Goal: Navigation & Orientation: Find specific page/section

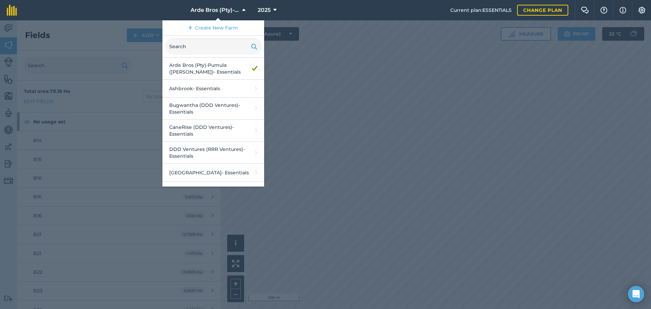
scroll to position [145, 0]
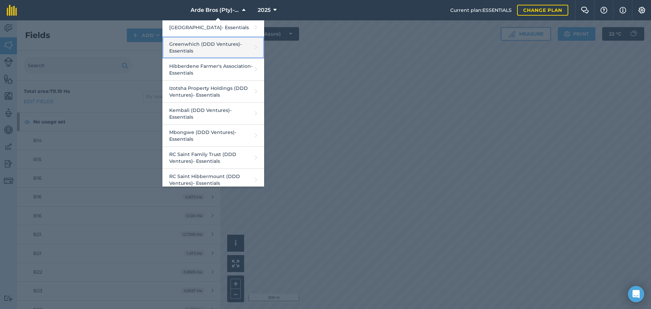
click at [218, 47] on link "Greenwhich (DDD Ventures) - Essentials" at bounding box center [213, 48] width 102 height 22
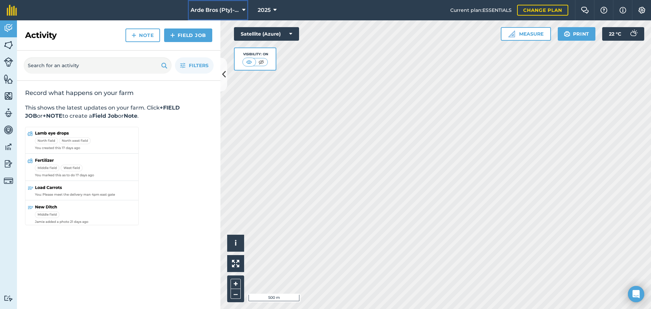
click at [235, 10] on span "Arde Bros (Pty)-Pumula ([PERSON_NAME])" at bounding box center [214, 10] width 49 height 8
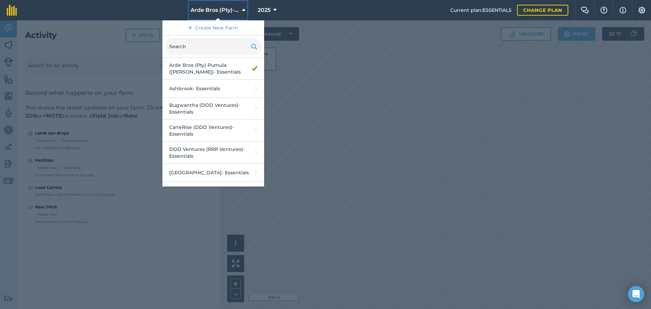
scroll to position [145, 0]
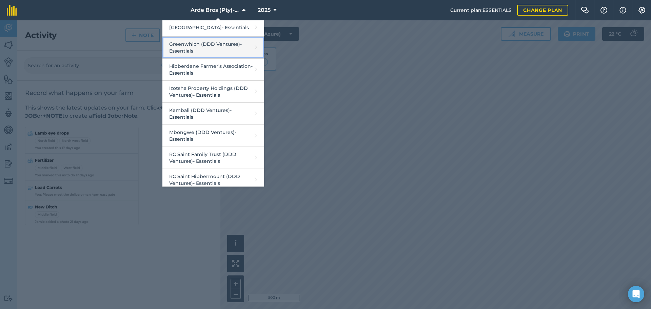
click at [210, 46] on link "Greenwhich (DDD Ventures) - Essentials" at bounding box center [213, 48] width 102 height 22
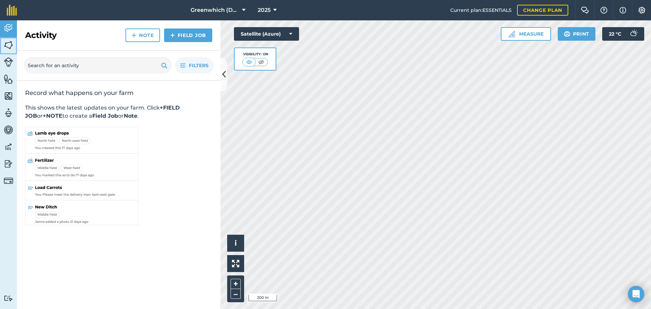
click at [6, 45] on img at bounding box center [8, 45] width 9 height 10
